Goal: Check status: Check status

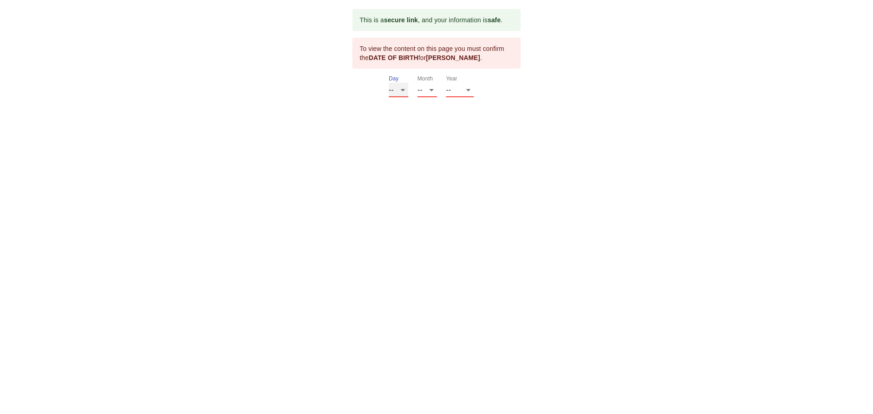
click at [406, 91] on select "-- 01 02 03 04 05 06 07 08 09 10 11 12 13 14 15 16 17 18 19 20 21 22 23 24 25 2…" at bounding box center [399, 90] width 20 height 15
select select "19"
click at [389, 83] on select "-- 01 02 03 04 05 06 07 08 09 10 11 12 13 14 15 16 17 18 19 20 21 22 23 24 25 2…" at bounding box center [399, 90] width 20 height 15
click at [432, 92] on select "-- 01 02 03 04 05 06 07 08 09 10 11 12" at bounding box center [428, 90] width 20 height 15
select select "07"
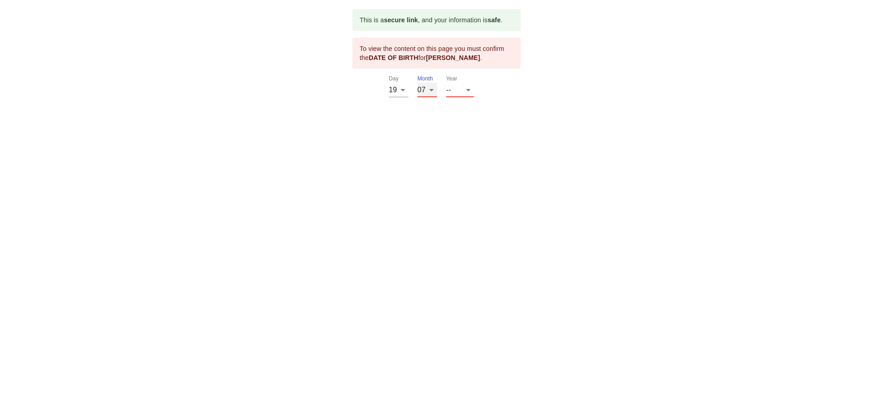
click at [418, 83] on select "-- 01 02 03 04 05 06 07 08 09 10 11 12" at bounding box center [428, 90] width 20 height 15
click at [468, 92] on select "-- 2025 2024 2023 2022 2021 2020 2019 2018 2017 2016 2015 2014 2013 2012 2011 2…" at bounding box center [460, 90] width 28 height 15
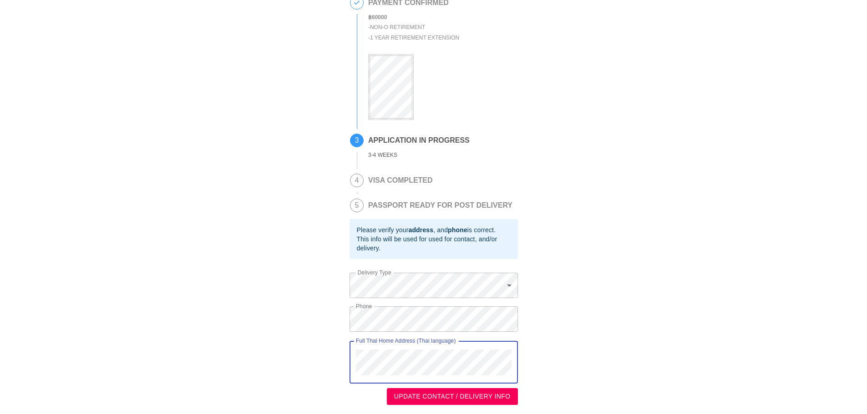
scroll to position [89, 0]
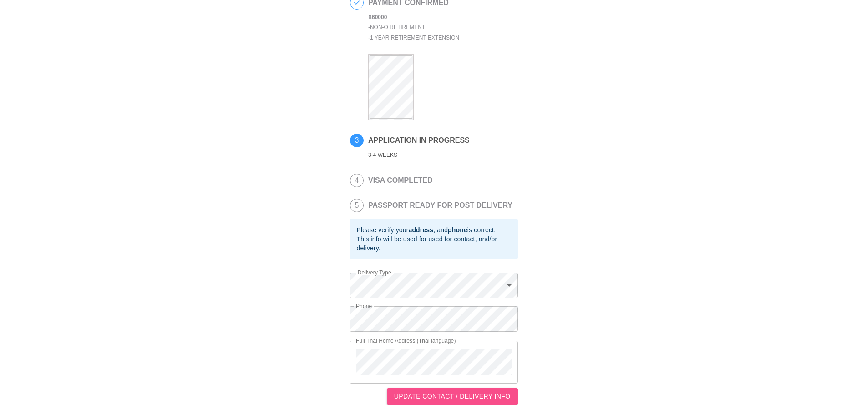
click at [489, 396] on span "UPDATE CONTACT / DELIVERY INFO" at bounding box center [452, 396] width 116 height 11
click at [492, 397] on span "UPDATE CONTACT / DELIVERY INFO" at bounding box center [452, 396] width 116 height 11
click at [479, 397] on span "UPDATE CONTACT / DELIVERY INFO" at bounding box center [452, 396] width 116 height 11
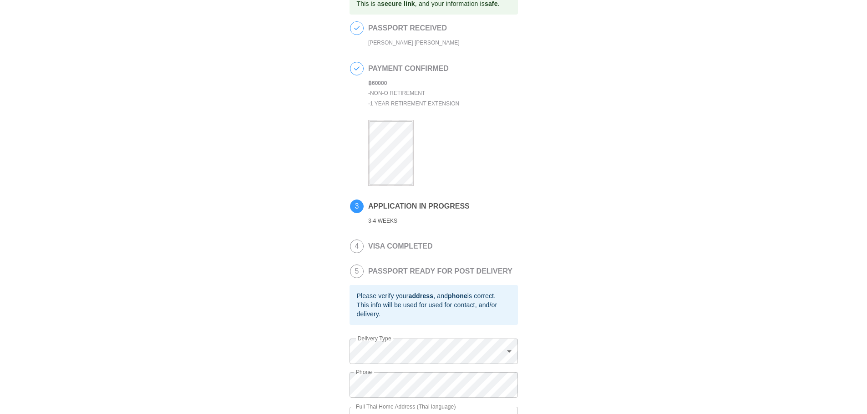
scroll to position [0, 0]
